Goal: Information Seeking & Learning: Learn about a topic

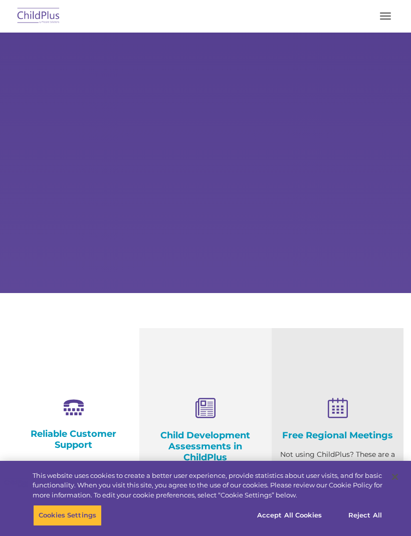
select select "MEDIUM"
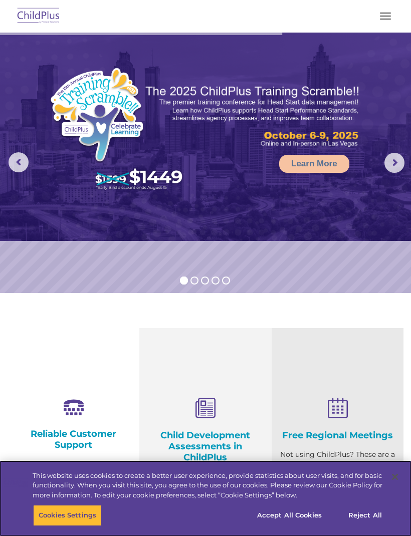
click at [306, 519] on button "Accept All Cookies" at bounding box center [290, 515] width 76 height 21
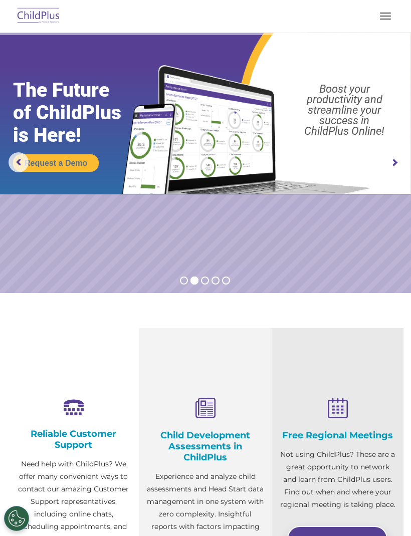
click at [391, 18] on button "button" at bounding box center [385, 16] width 21 height 16
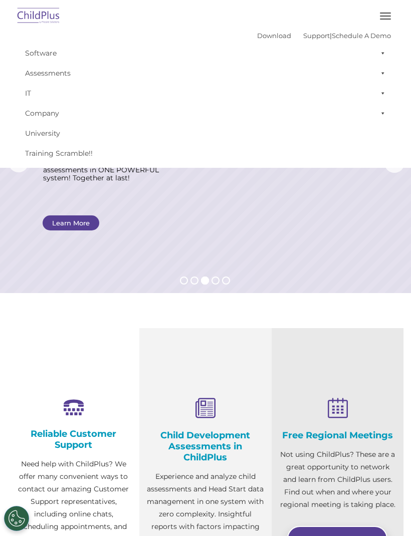
click at [39, 11] on img at bounding box center [38, 17] width 47 height 24
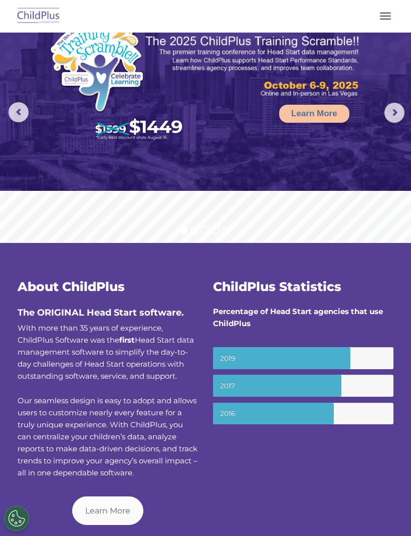
click at [382, 12] on button "button" at bounding box center [385, 16] width 21 height 16
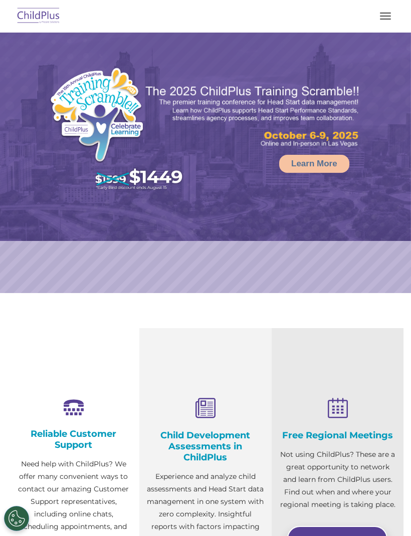
select select "MEDIUM"
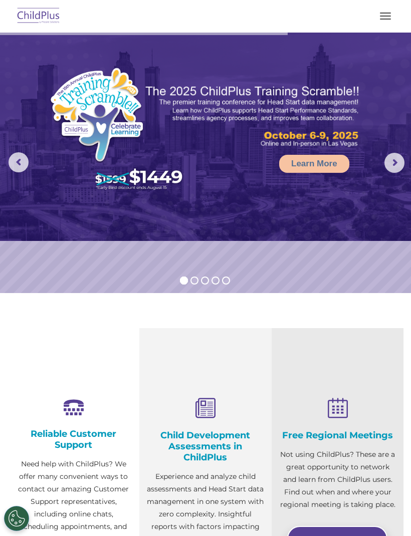
click at [389, 158] on rs-arrow at bounding box center [395, 163] width 20 height 20
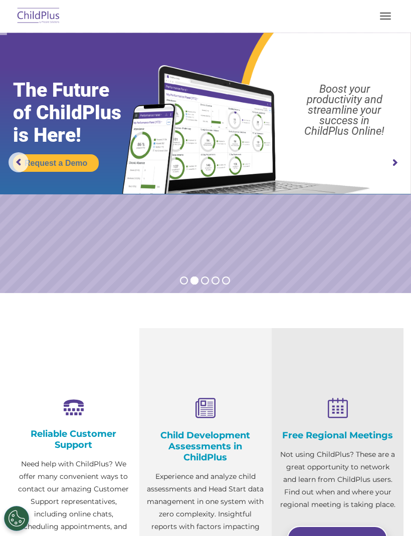
click at [399, 155] on rs-arrow at bounding box center [395, 163] width 20 height 20
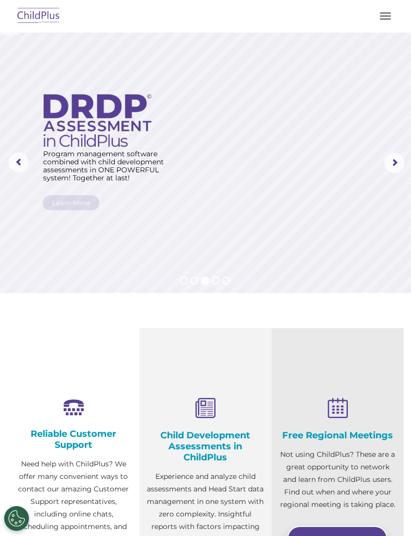
click at [400, 157] on rs-arrow at bounding box center [395, 163] width 20 height 20
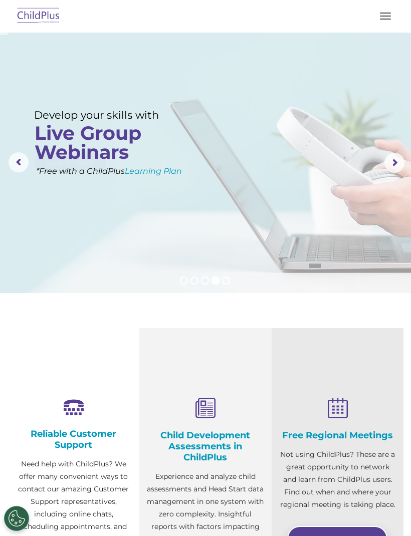
click at [406, 153] on rs-layer at bounding box center [205, 163] width 411 height 261
click at [401, 156] on rs-arrow at bounding box center [395, 163] width 20 height 20
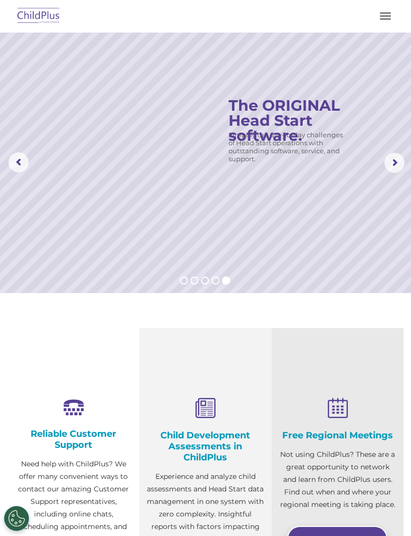
click at [391, 160] on rs-arrow at bounding box center [395, 163] width 20 height 20
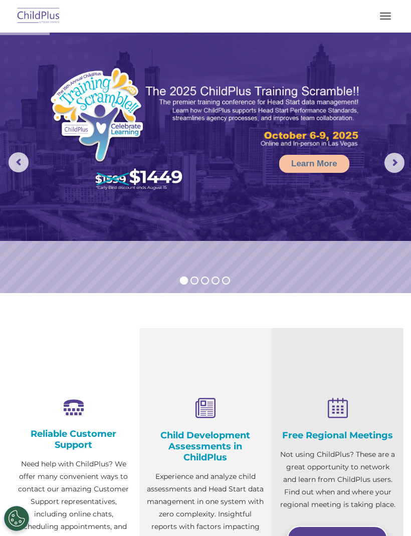
click at [38, 15] on img at bounding box center [38, 17] width 47 height 24
click at [49, 10] on img at bounding box center [38, 17] width 47 height 24
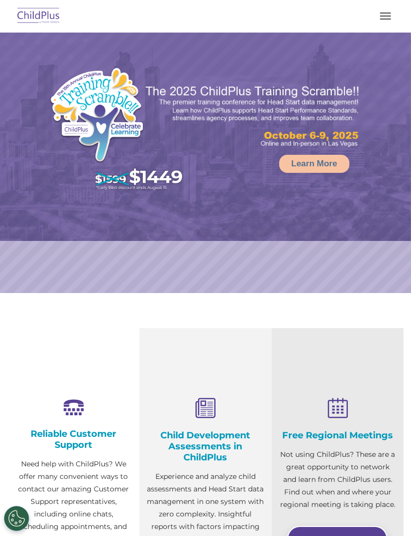
select select "MEDIUM"
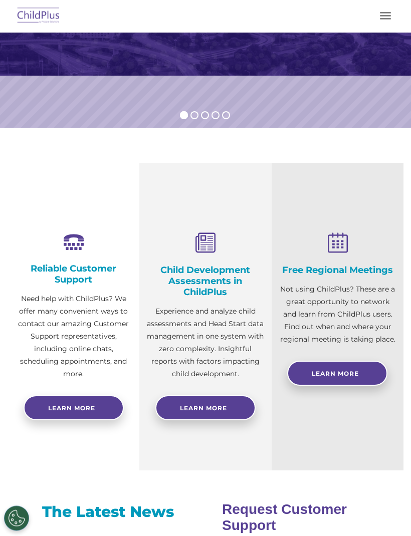
scroll to position [165, 0]
click at [214, 420] on link "Learn More" at bounding box center [205, 408] width 100 height 25
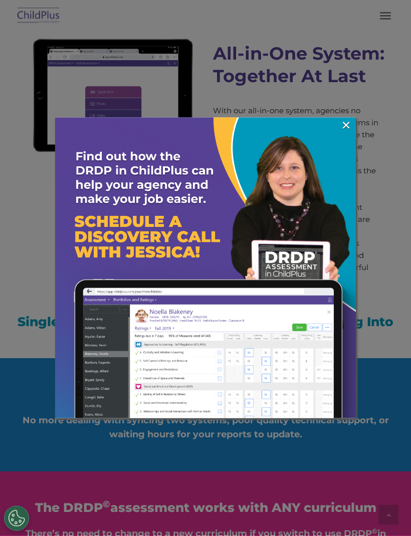
scroll to position [1029, 0]
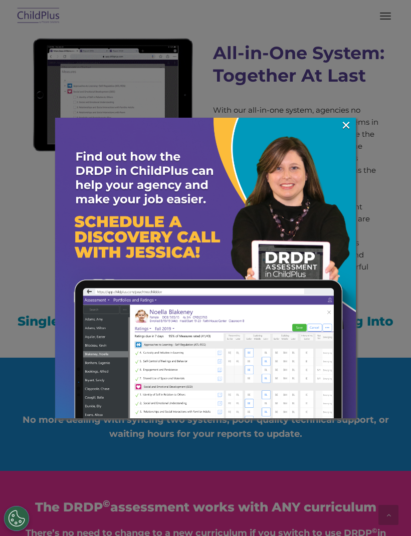
click at [349, 130] on link "×" at bounding box center [346, 125] width 12 height 10
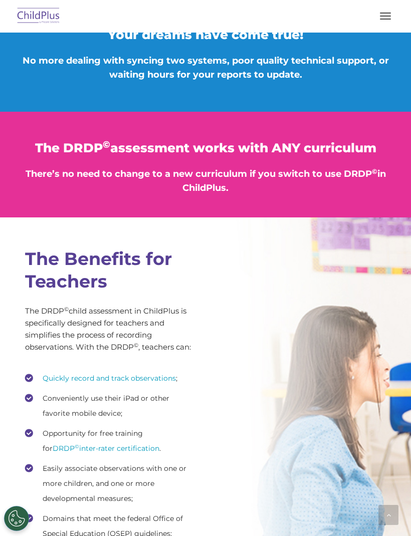
scroll to position [1385, 0]
